Goal: Information Seeking & Learning: Learn about a topic

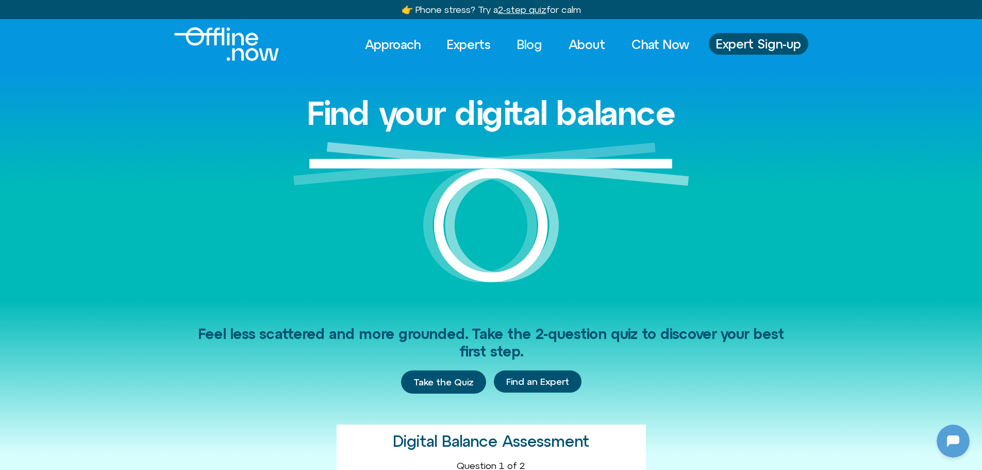
click at [520, 44] on link "Blog" at bounding box center [530, 44] width 44 height 23
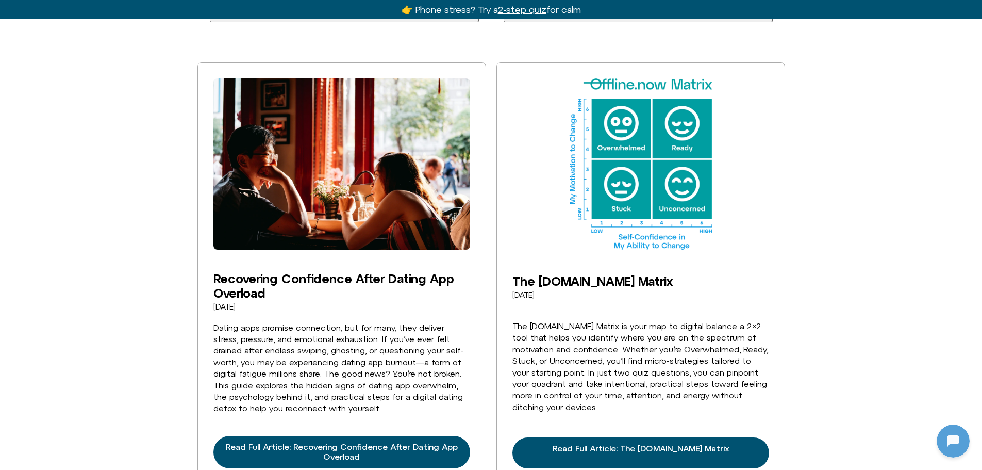
scroll to position [361, 0]
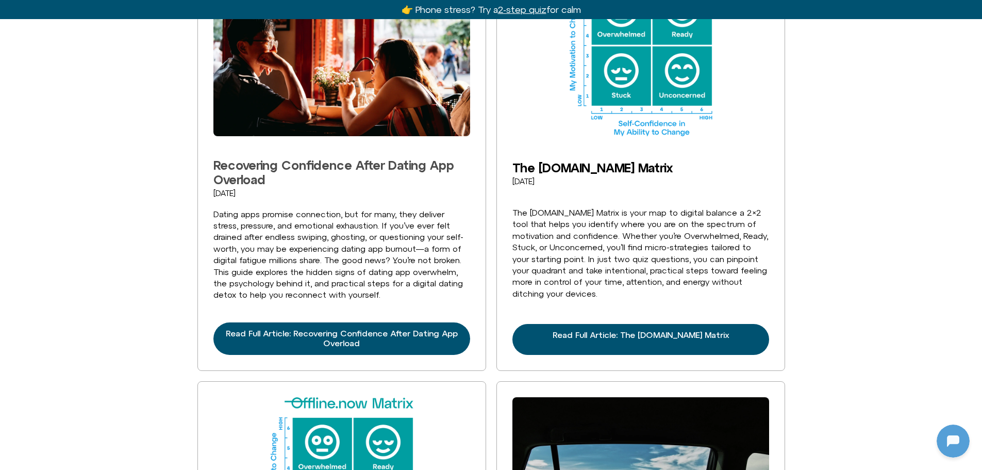
click at [382, 168] on link "Recovering Confidence After Dating App Overload" at bounding box center [333, 172] width 241 height 29
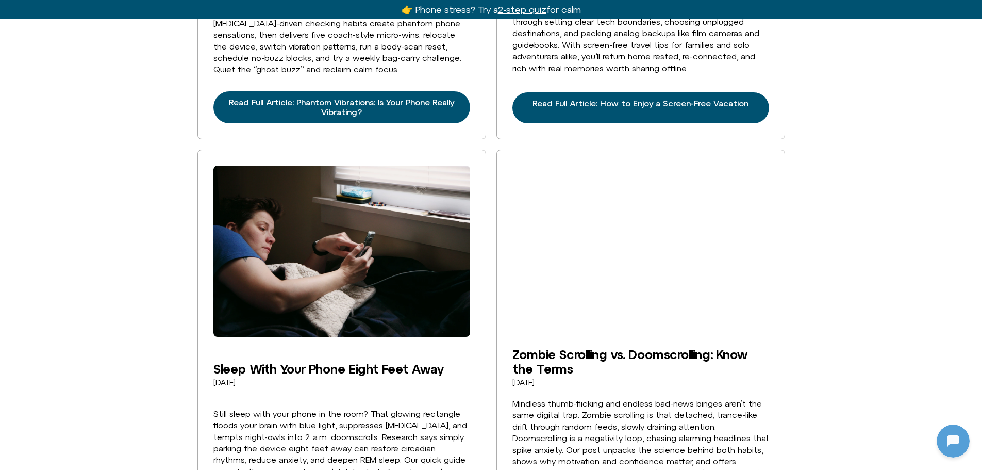
scroll to position [2526, 0]
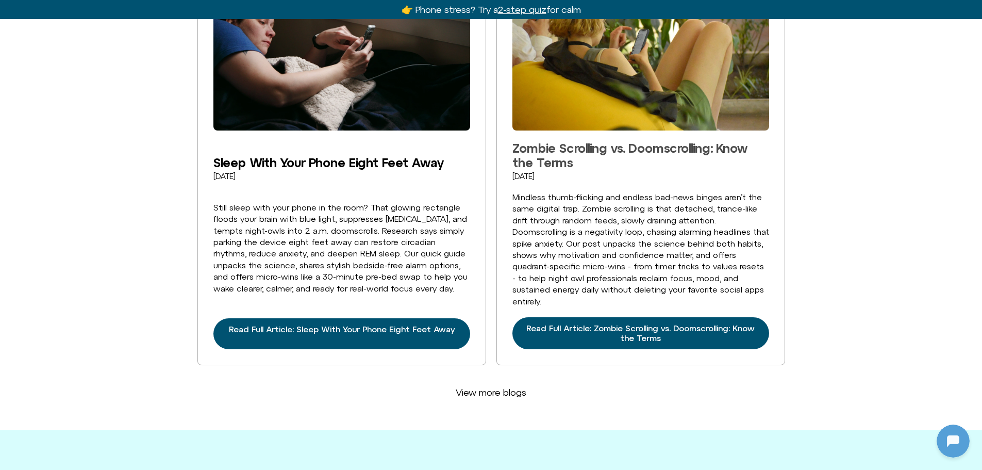
click at [566, 154] on link "Zombie Scrolling vs. Doomscrolling: Know the Terms" at bounding box center [629, 155] width 235 height 29
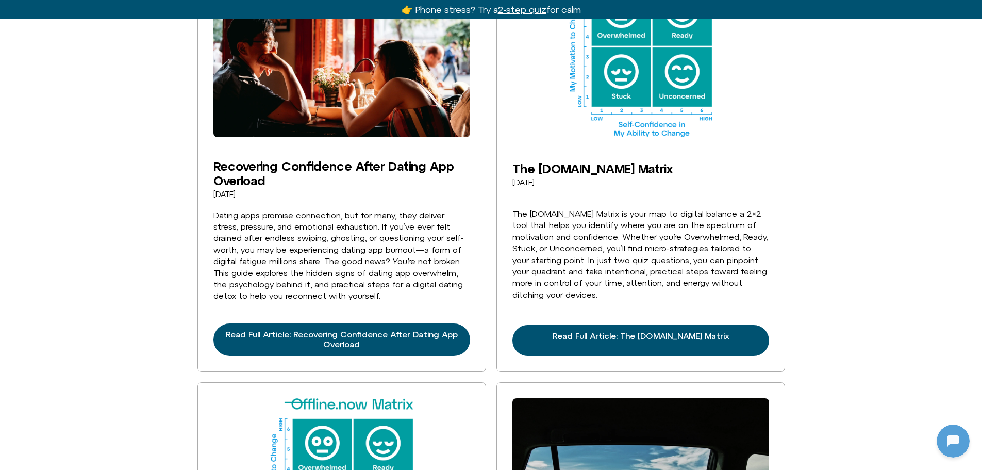
scroll to position [361, 0]
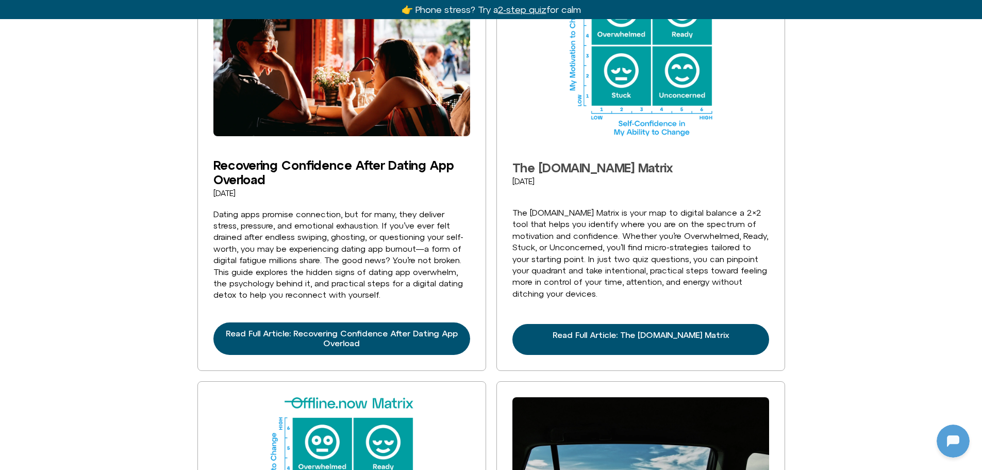
click at [597, 164] on link "The [DOMAIN_NAME] Matrix" at bounding box center [592, 167] width 160 height 14
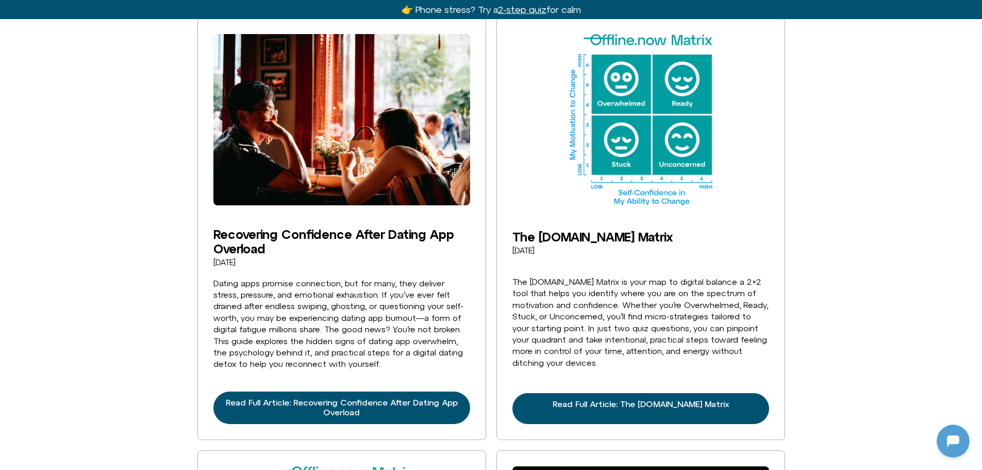
scroll to position [288, 0]
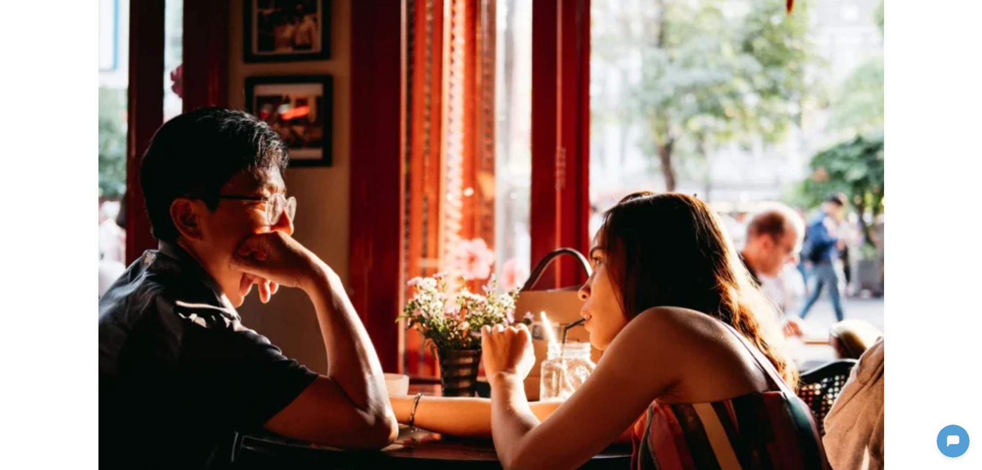
scroll to position [103, 0]
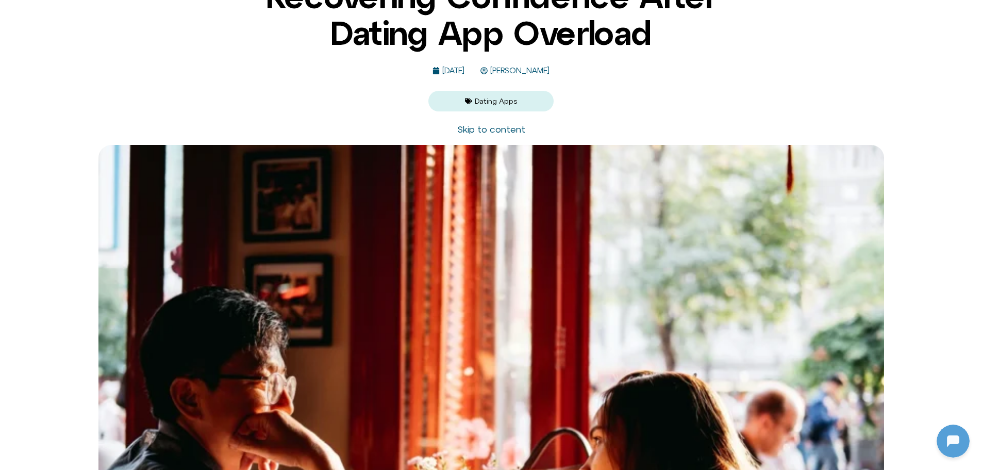
click at [537, 73] on span "Michelle Fischler" at bounding box center [519, 70] width 62 height 9
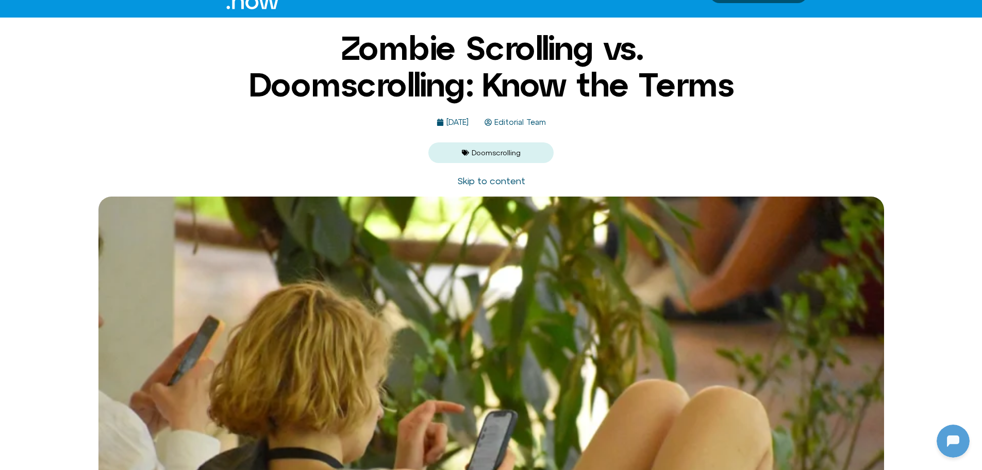
click at [534, 127] on span "Editorial Team" at bounding box center [519, 122] width 54 height 9
